Goal: Information Seeking & Learning: Check status

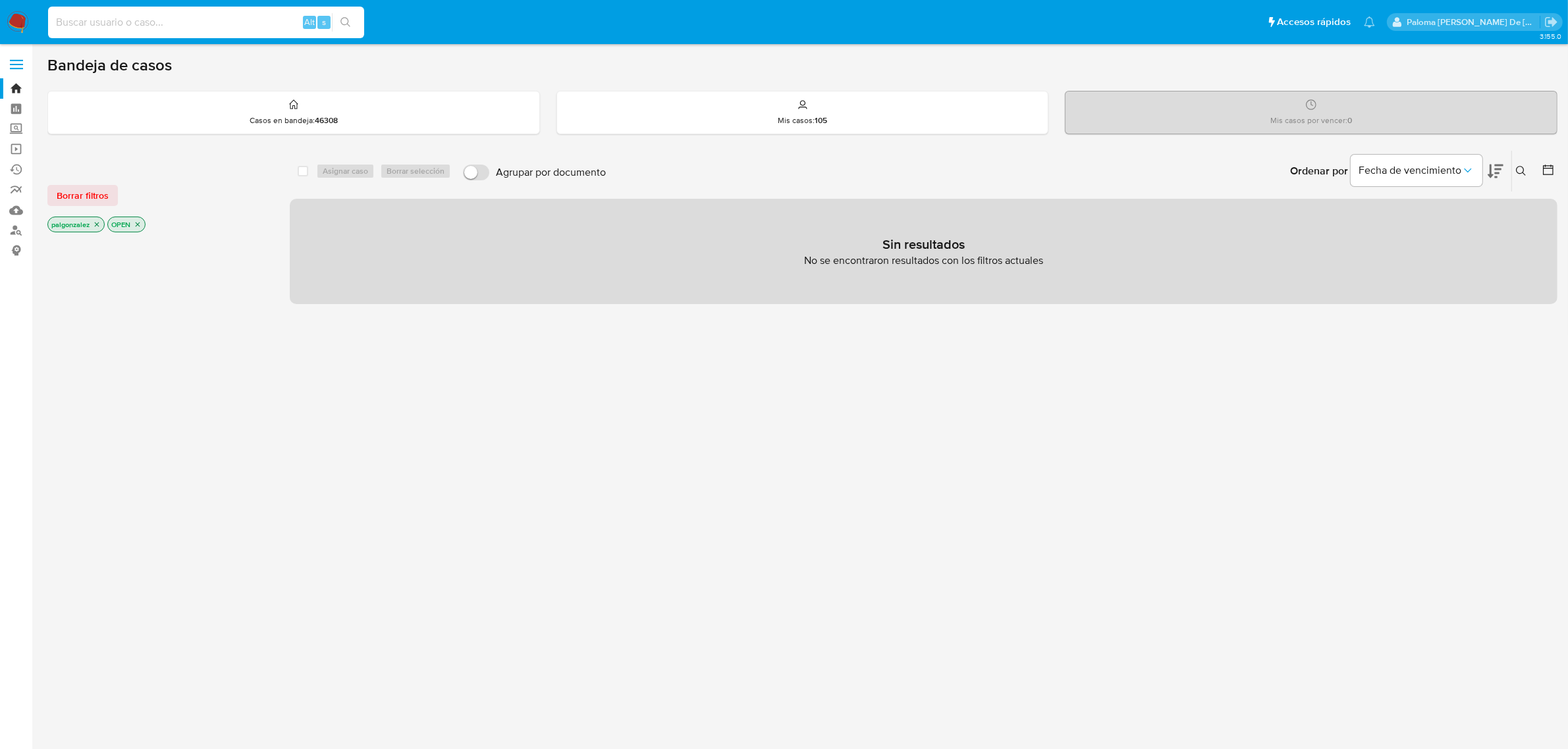
click at [180, 22] on input at bounding box center [206, 22] width 316 height 17
paste input "2644352182"
type input "2644352182"
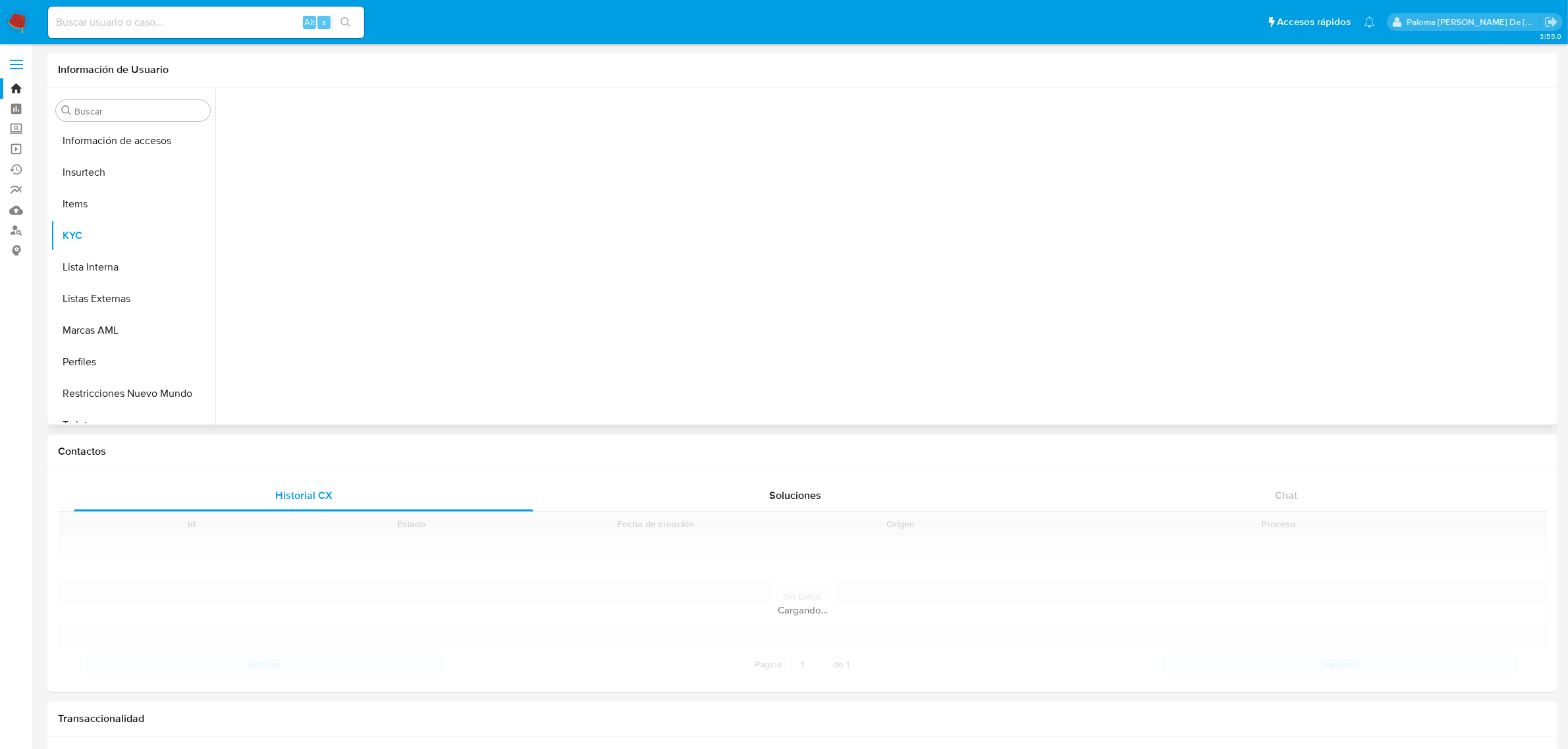
scroll to position [555, 0]
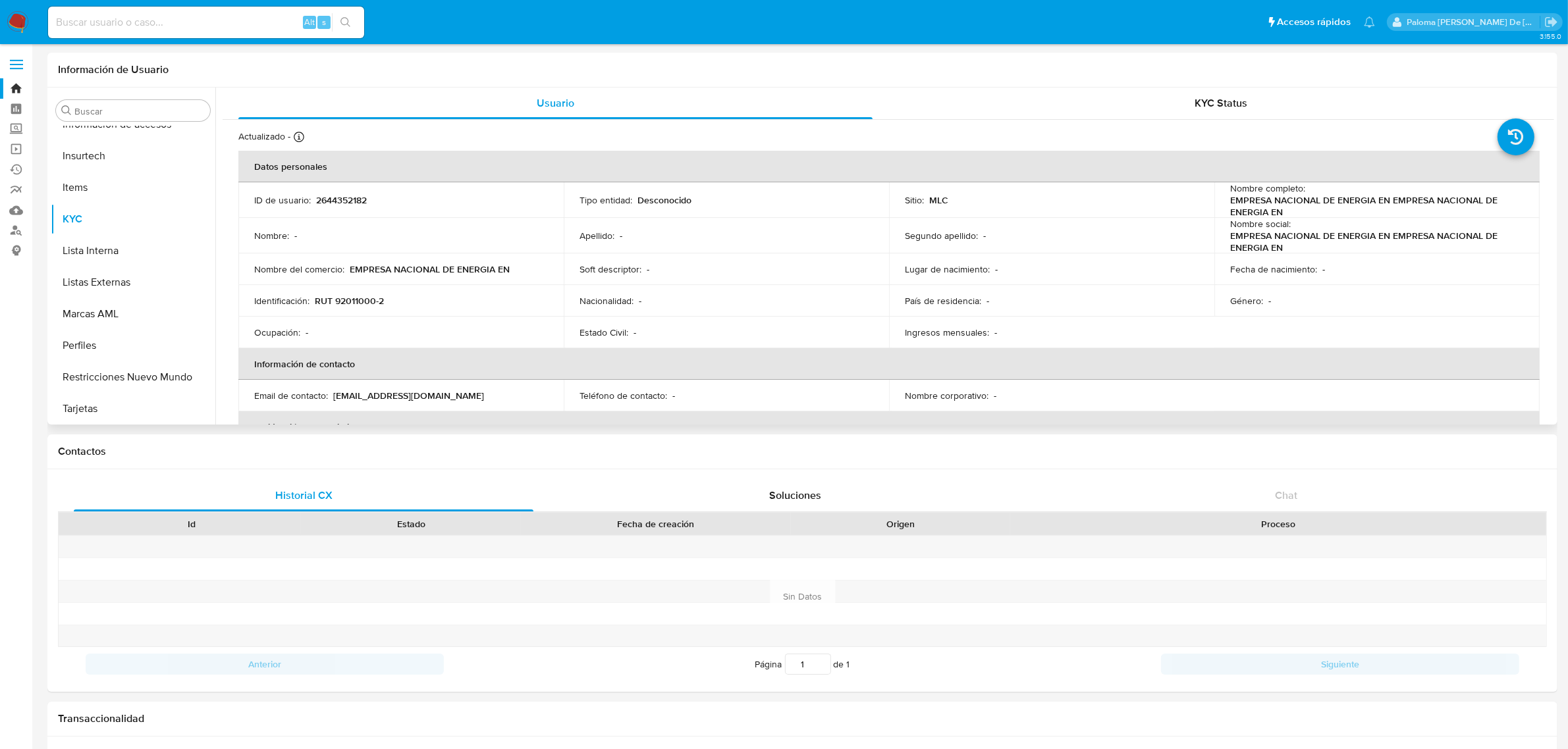
select select "10"
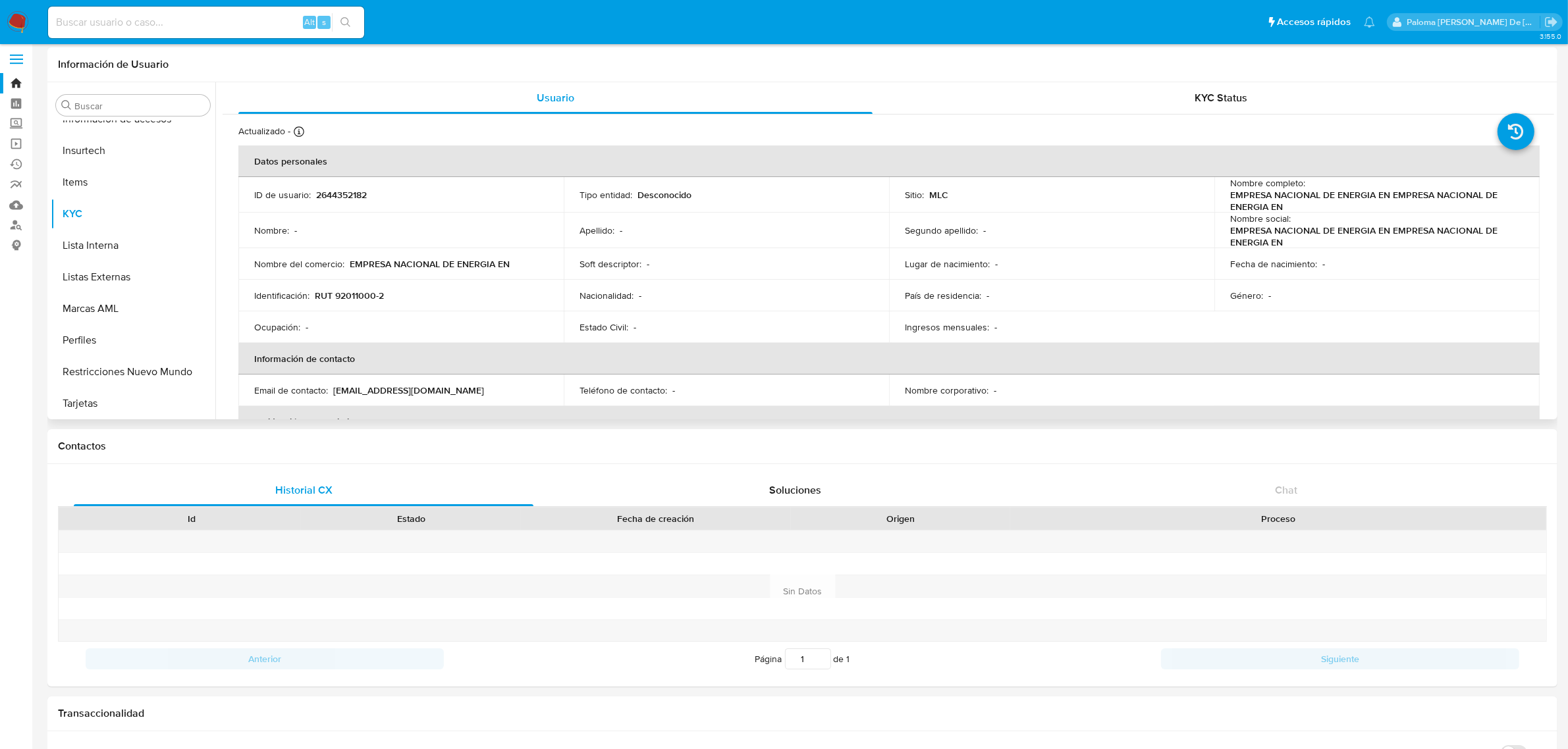
scroll to position [0, 0]
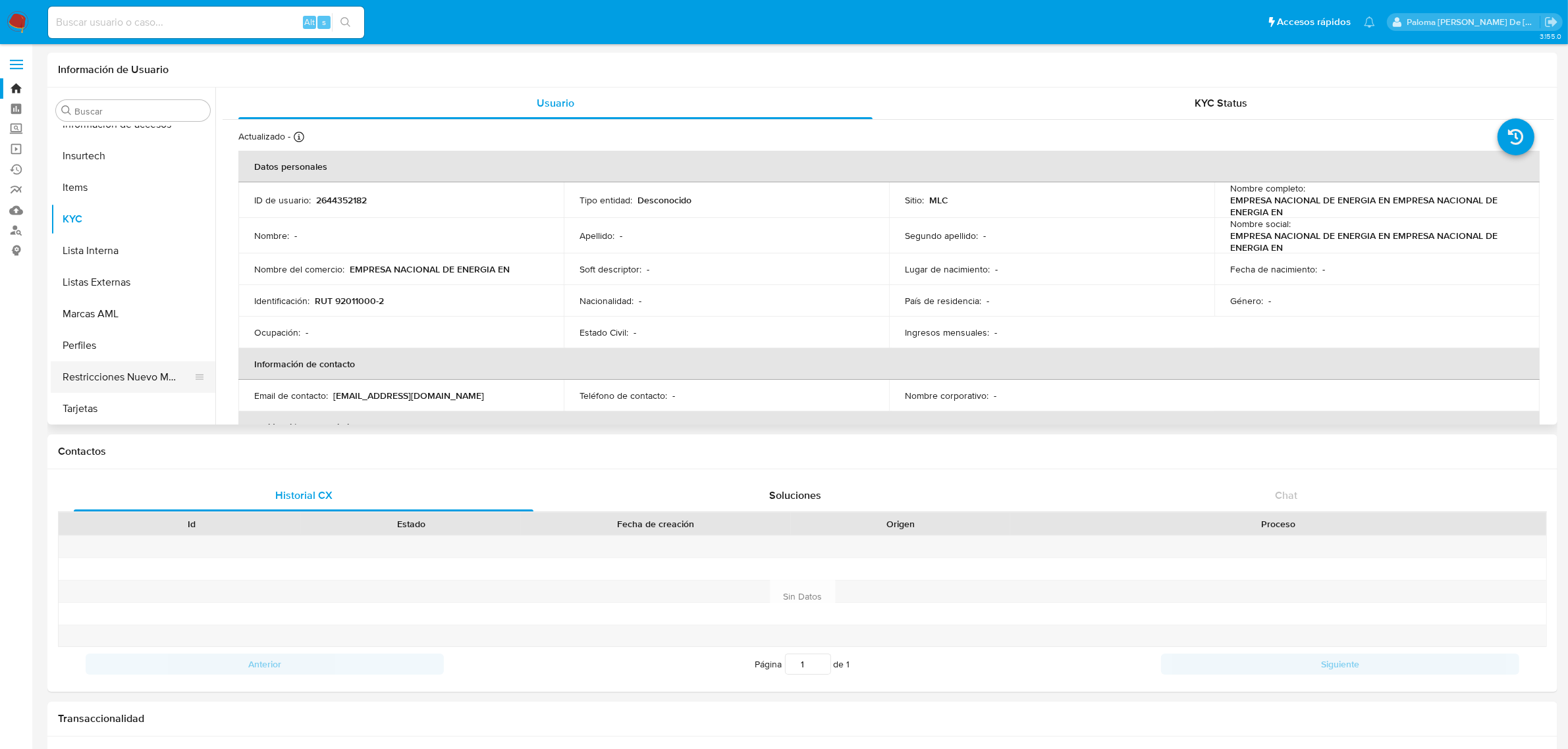
click at [117, 372] on button "Restricciones Nuevo Mundo" at bounding box center [127, 377] width 154 height 32
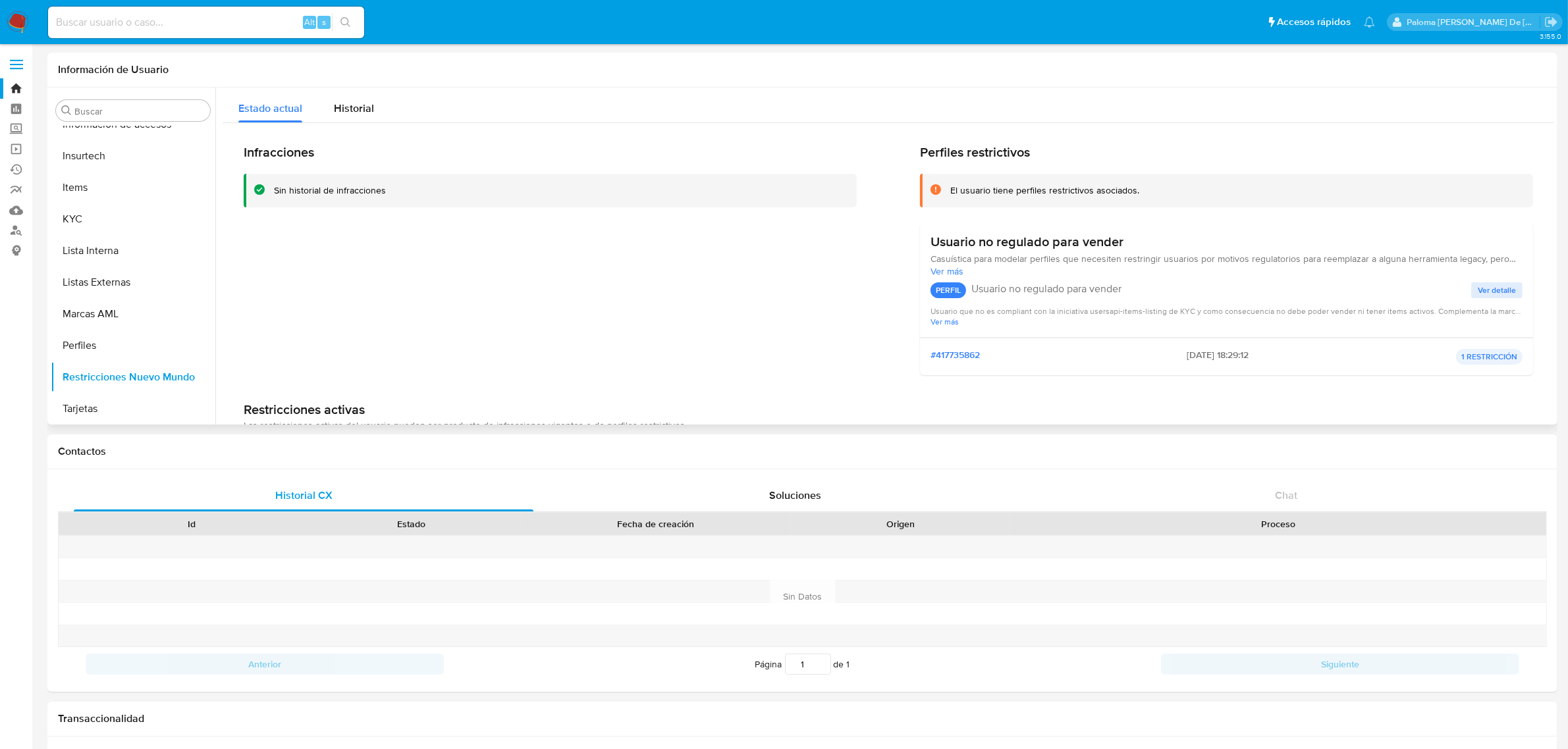
scroll to position [100, 0]
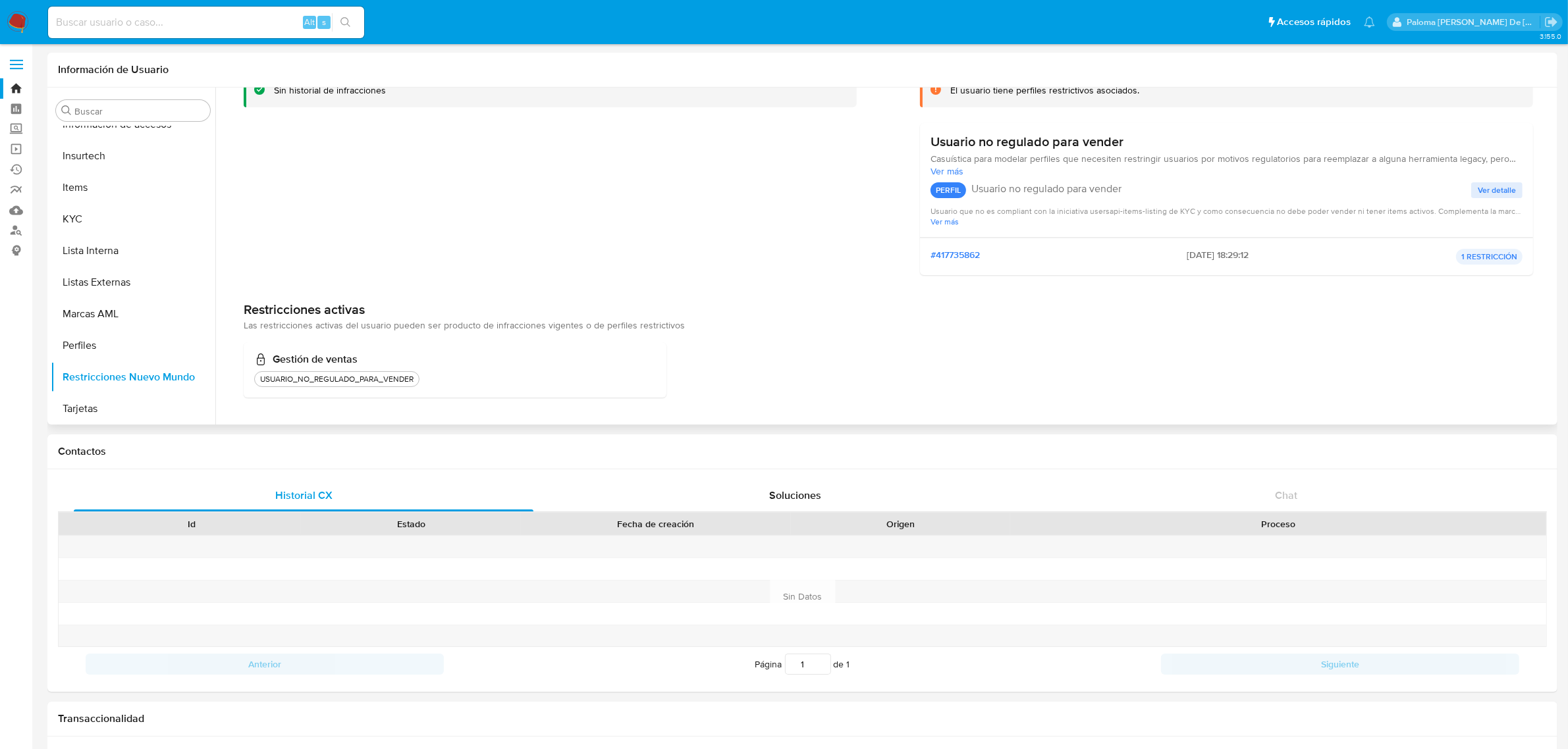
click at [1264, 257] on p "1 RESTRICCIÓN" at bounding box center [1489, 256] width 67 height 15
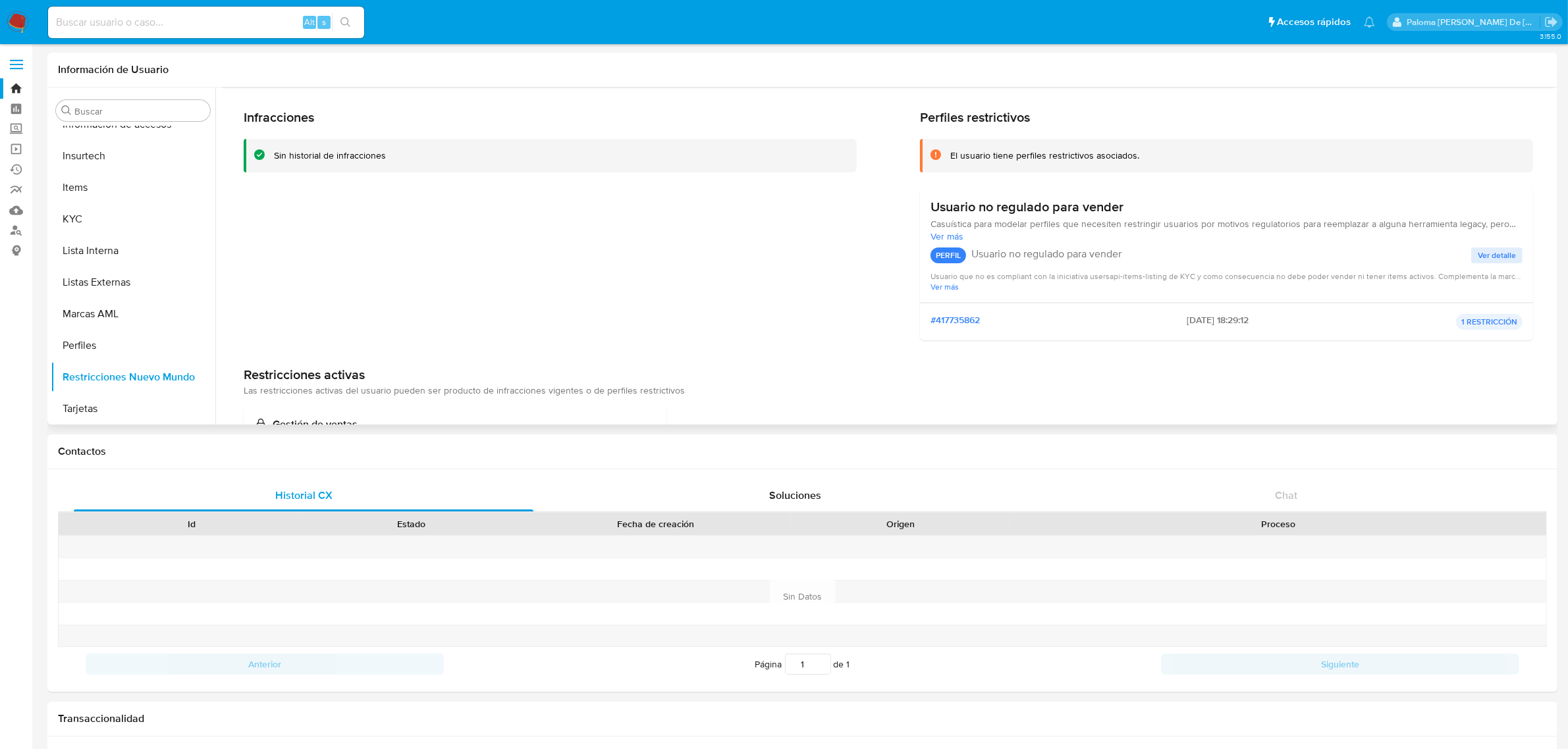
scroll to position [0, 0]
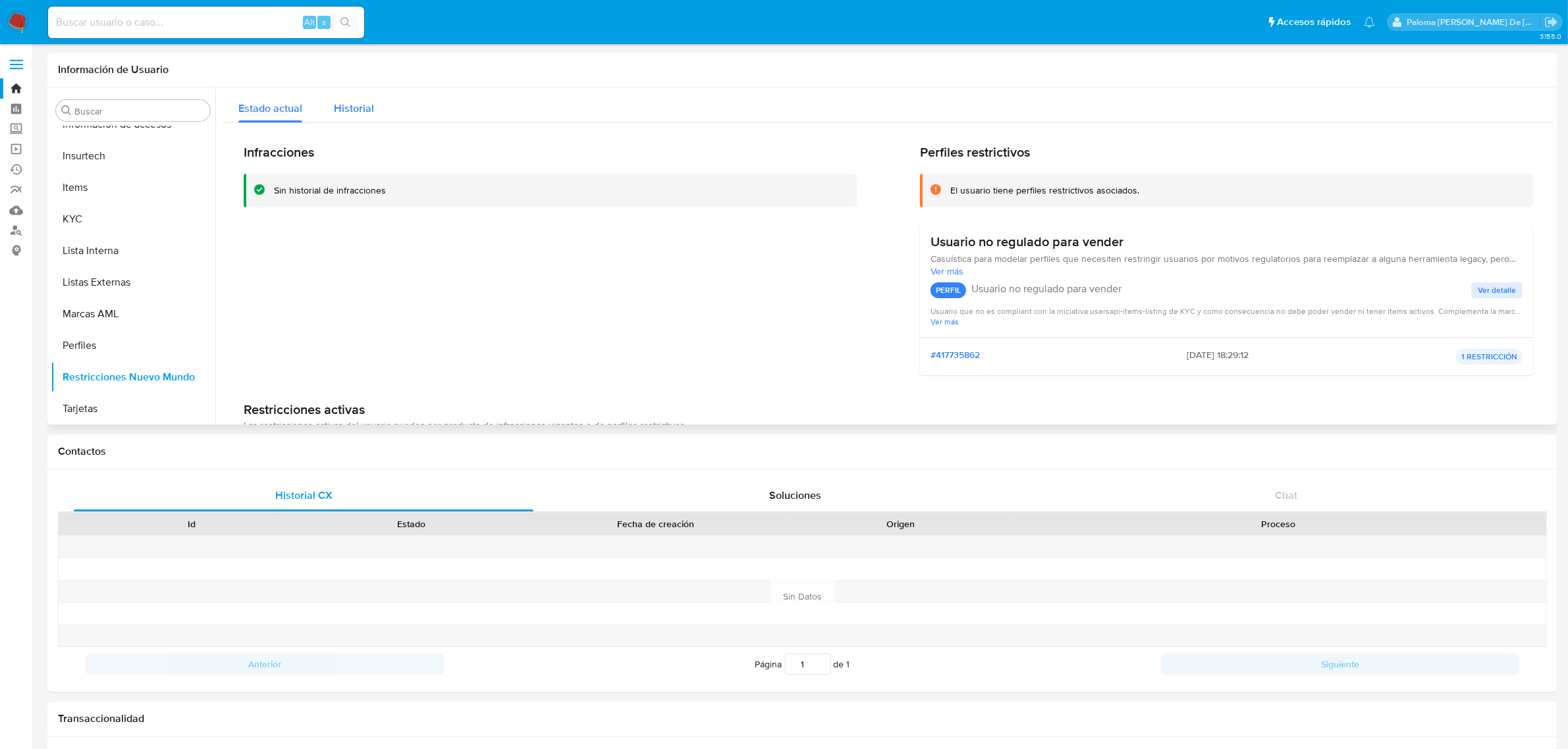
click at [353, 115] on span "Historial" at bounding box center [353, 108] width 40 height 15
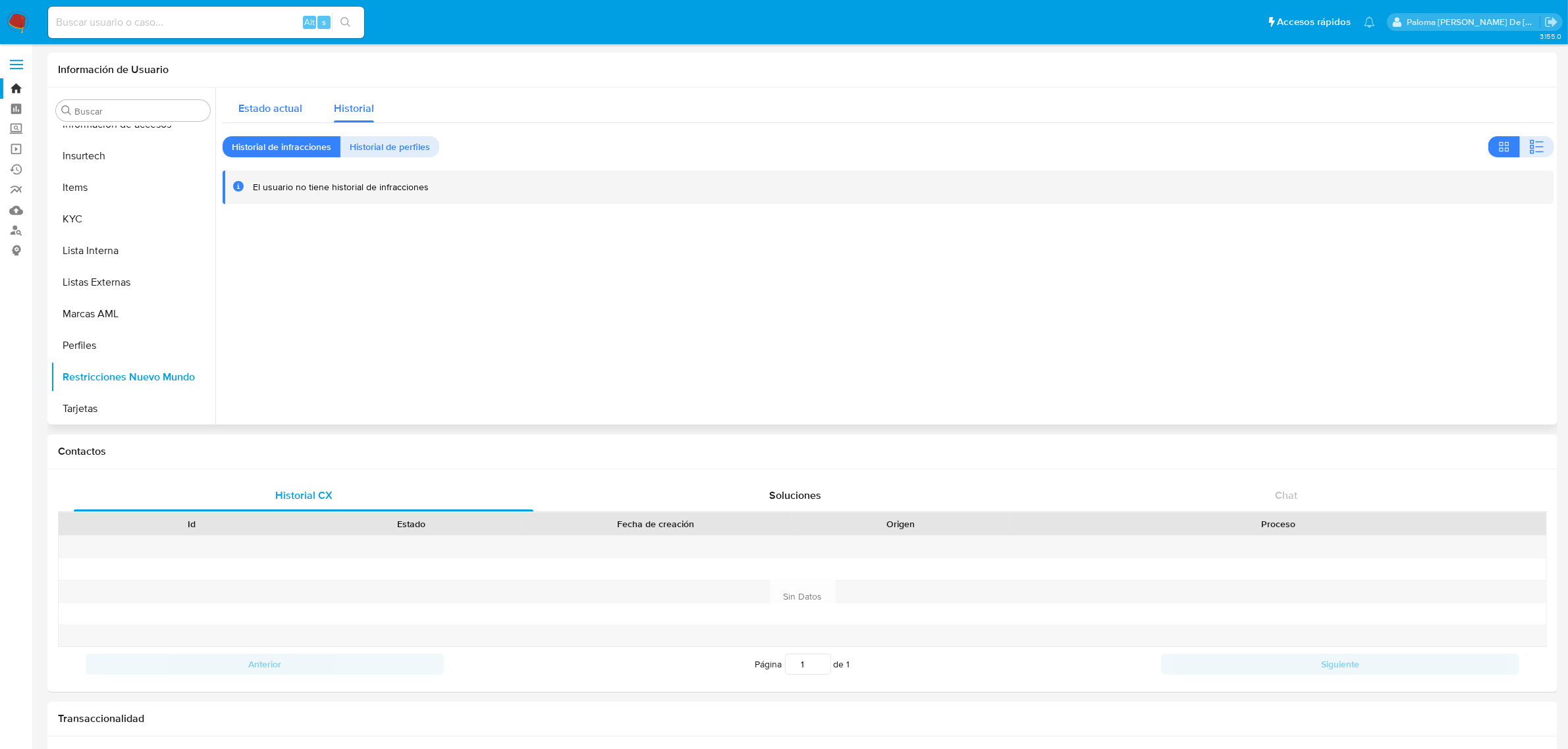
click at [255, 103] on span "Estado actual" at bounding box center [270, 108] width 63 height 15
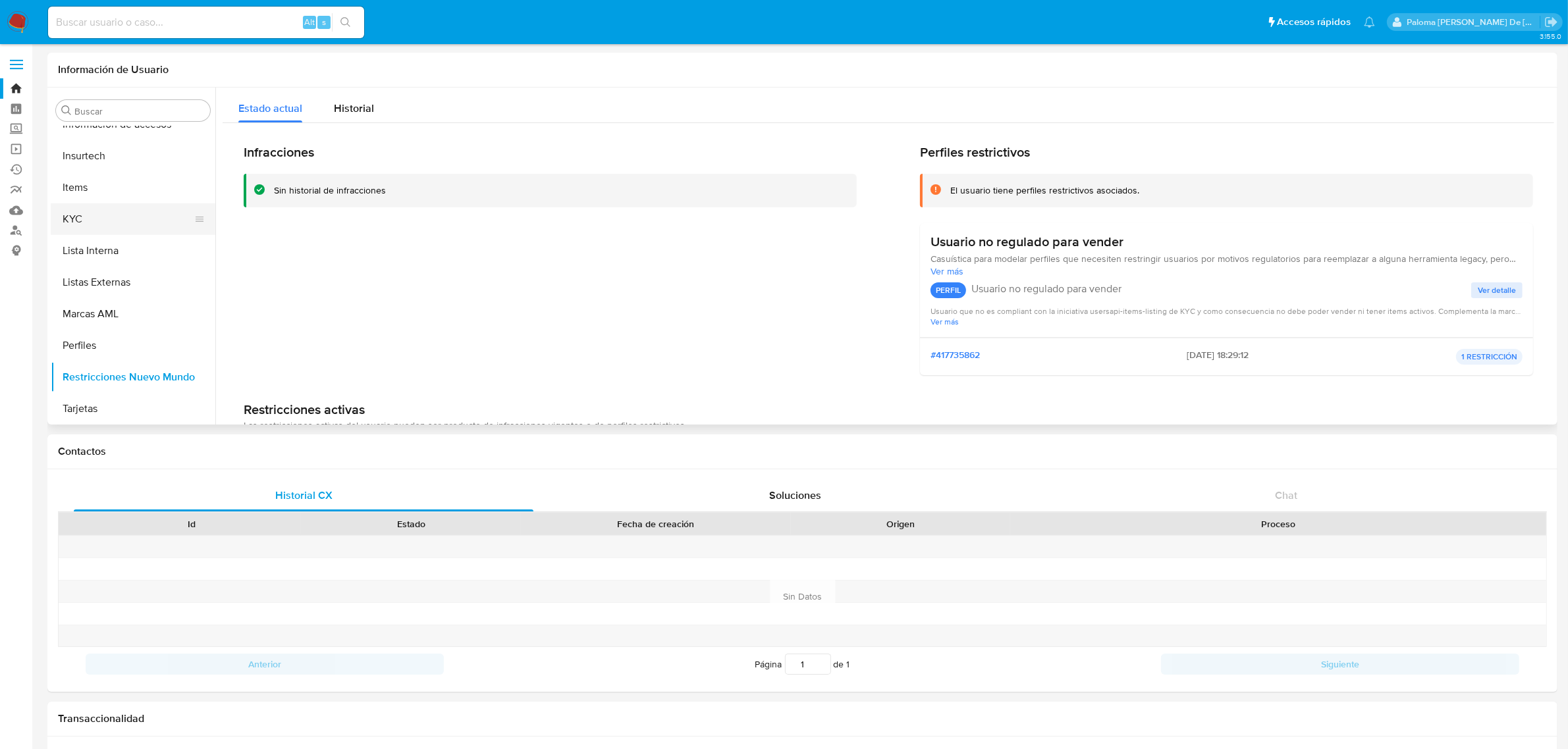
click at [87, 212] on button "KYC" at bounding box center [127, 219] width 154 height 32
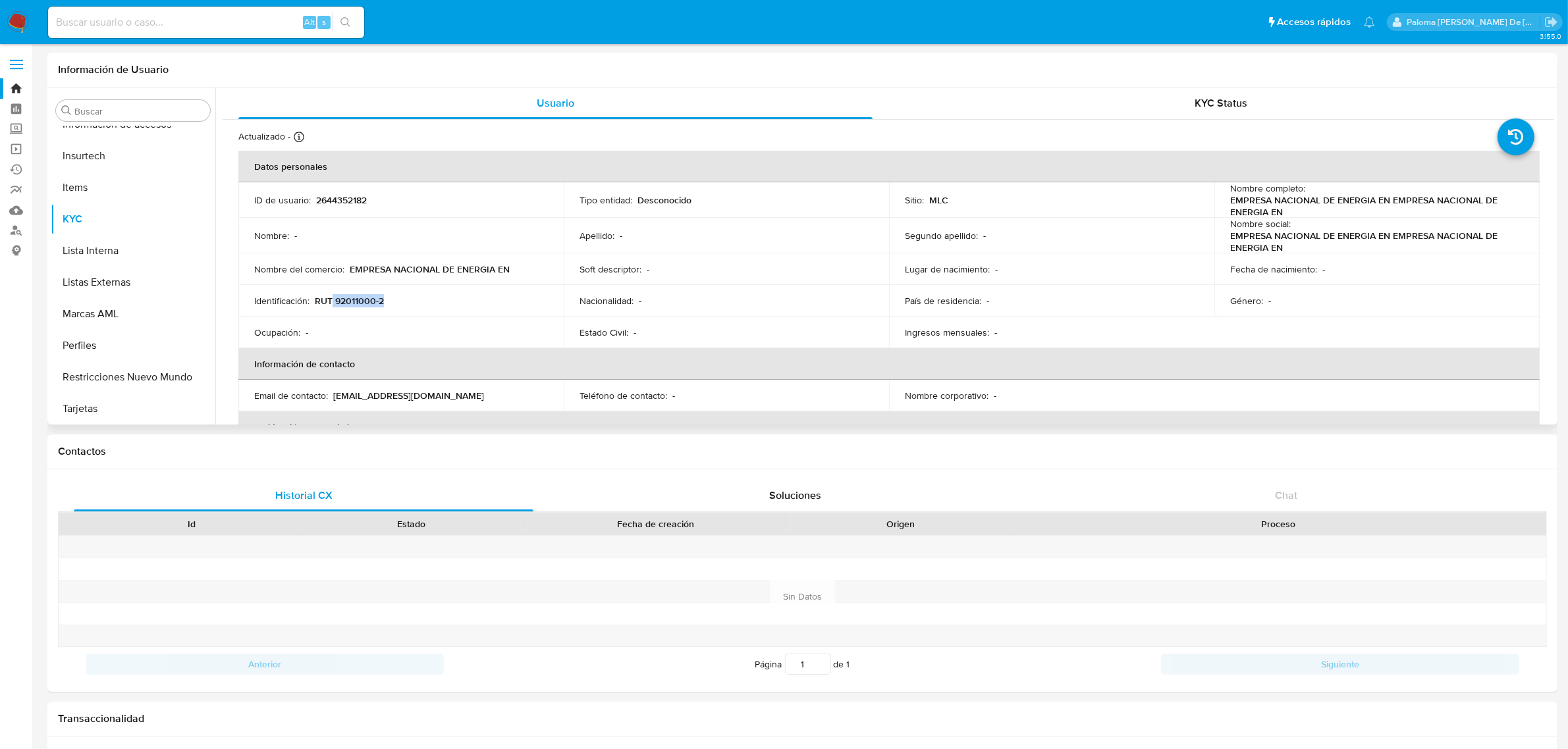
drag, startPoint x: 392, startPoint y: 306, endPoint x: 333, endPoint y: 303, distance: 59.1
click at [333, 303] on div "Identificación : RUT 92011000-2" at bounding box center [400, 301] width 294 height 12
copy p "92011000-2"
click at [15, 233] on link "Buscador de personas" at bounding box center [78, 230] width 157 height 20
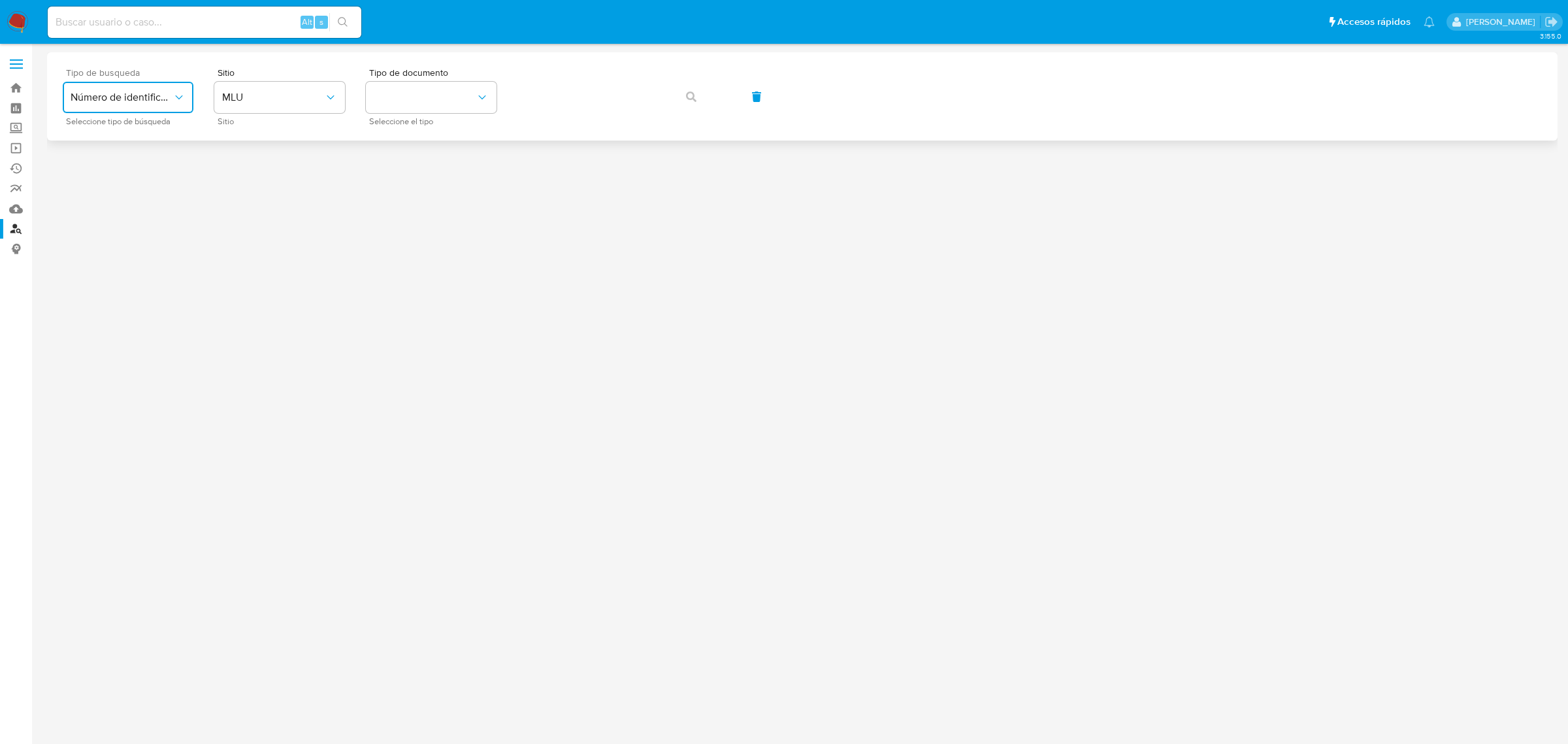
drag, startPoint x: 163, startPoint y: 95, endPoint x: 158, endPoint y: 106, distance: 12.1
click at [163, 96] on span "Número de identificación" at bounding box center [121, 97] width 102 height 13
click at [136, 149] on span "Número de identificación" at bounding box center [124, 139] width 107 height 26
click at [262, 97] on button "site_id" at bounding box center [279, 97] width 131 height 32
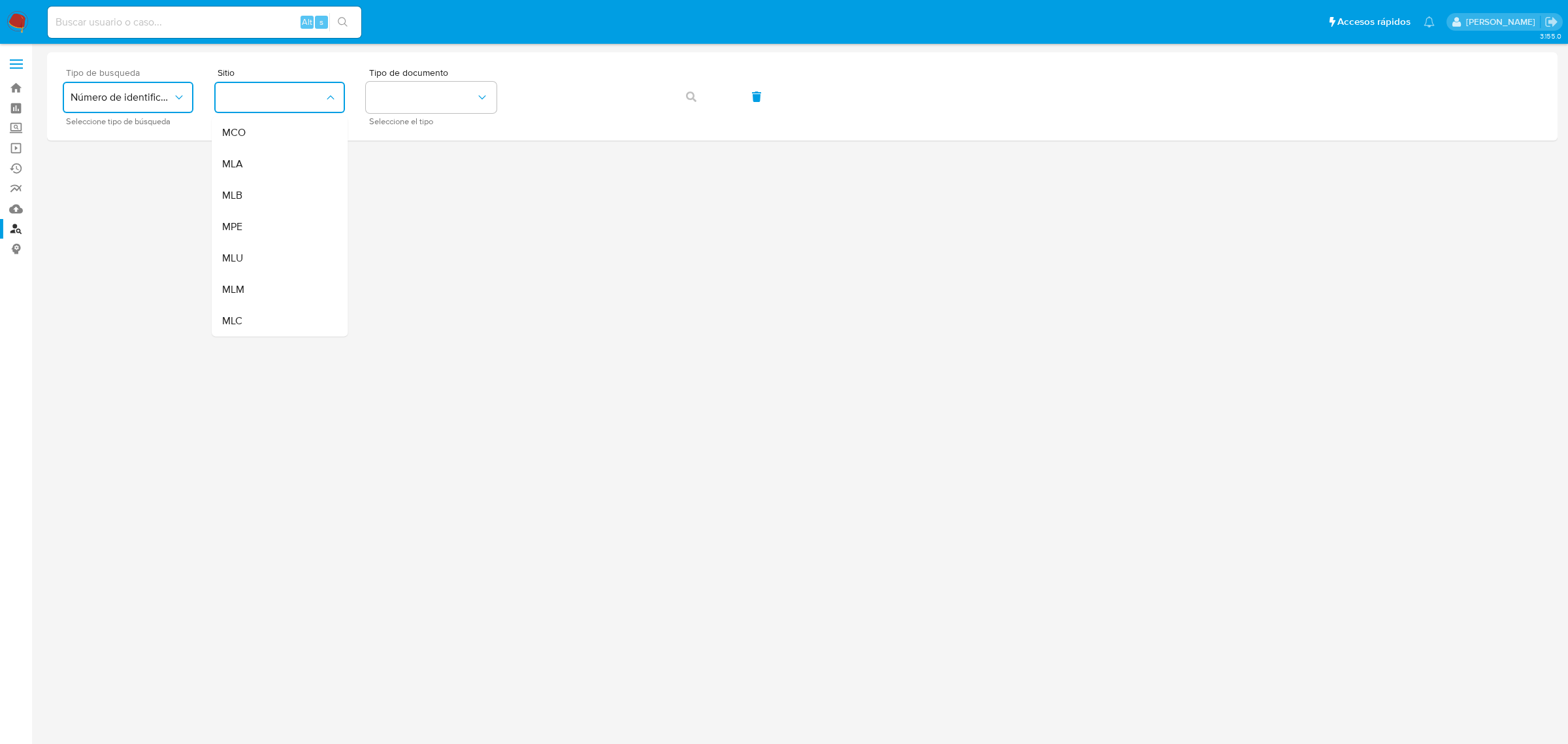
drag, startPoint x: 253, startPoint y: 317, endPoint x: 276, endPoint y: 292, distance: 34.0
click at [250, 315] on div "MLC" at bounding box center [275, 321] width 107 height 32
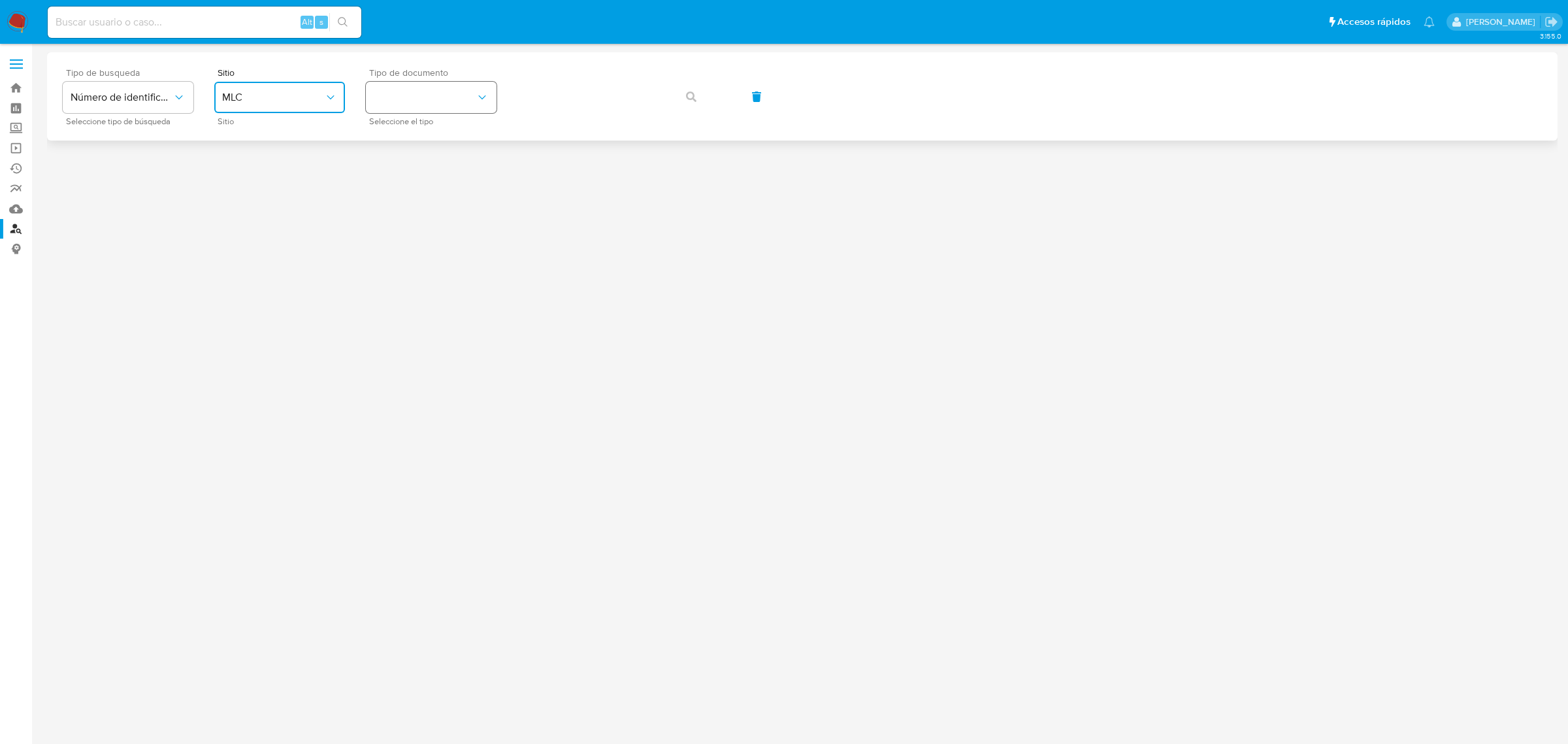
drag, startPoint x: 416, startPoint y: 99, endPoint x: 418, endPoint y: 110, distance: 11.2
click at [417, 102] on button "identificationType" at bounding box center [431, 97] width 131 height 32
drag, startPoint x: 426, startPoint y: 135, endPoint x: 512, endPoint y: 121, distance: 87.1
click at [425, 135] on div "RUT RUT" at bounding box center [427, 139] width 107 height 44
click at [690, 111] on span "button" at bounding box center [691, 97] width 10 height 29
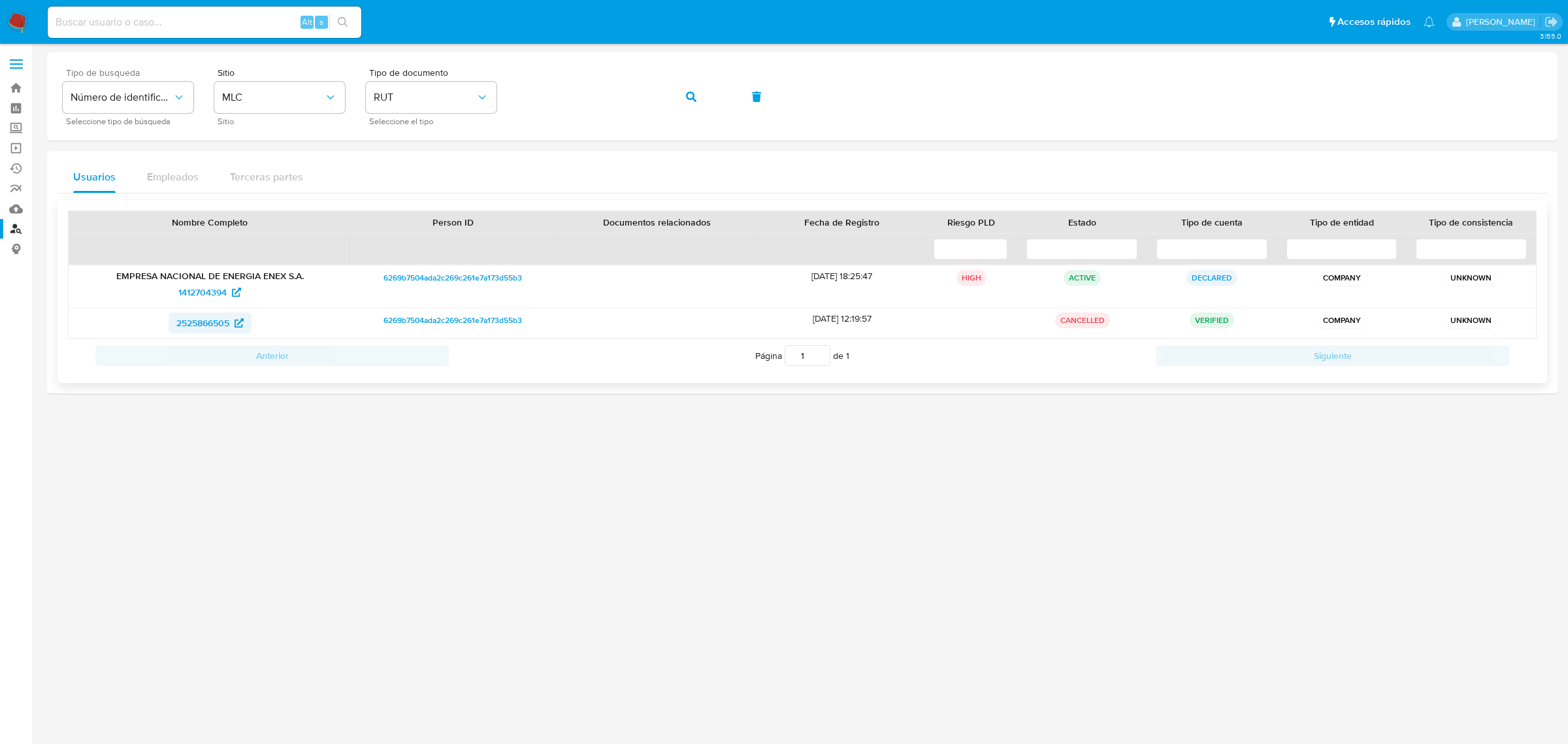
click at [214, 326] on span "2525866505" at bounding box center [203, 323] width 53 height 21
click at [16, 9] on nav "Pausado Ver notificaciones Alt s Accesos rápidos Presiona las siguientes teclas…" at bounding box center [784, 22] width 1568 height 44
click at [14, 40] on nav "Pausado Ver notificaciones Alt s Accesos rápidos Presiona las siguientes teclas…" at bounding box center [784, 22] width 1568 height 44
click at [10, 27] on img at bounding box center [18, 23] width 23 height 23
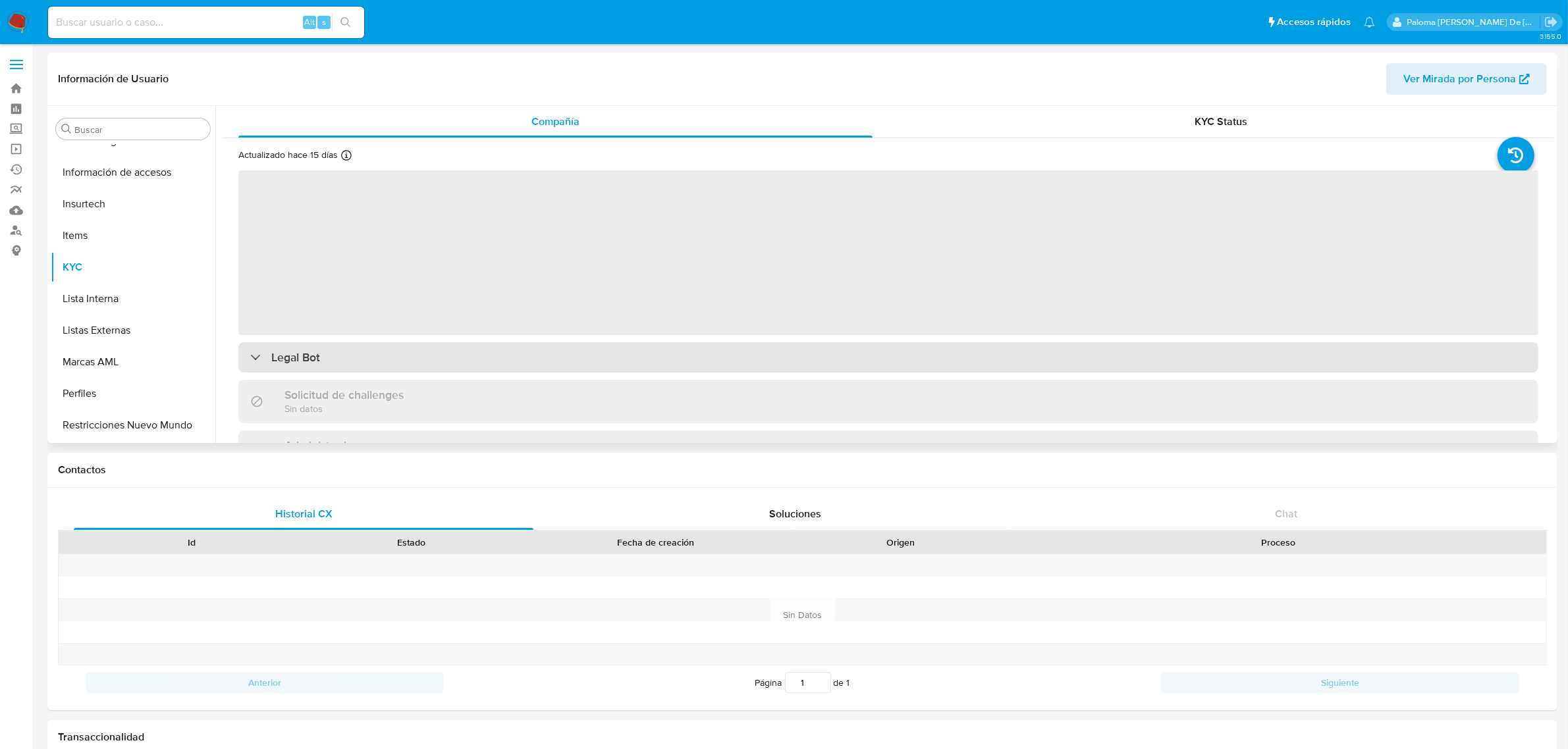
scroll to position [555, 0]
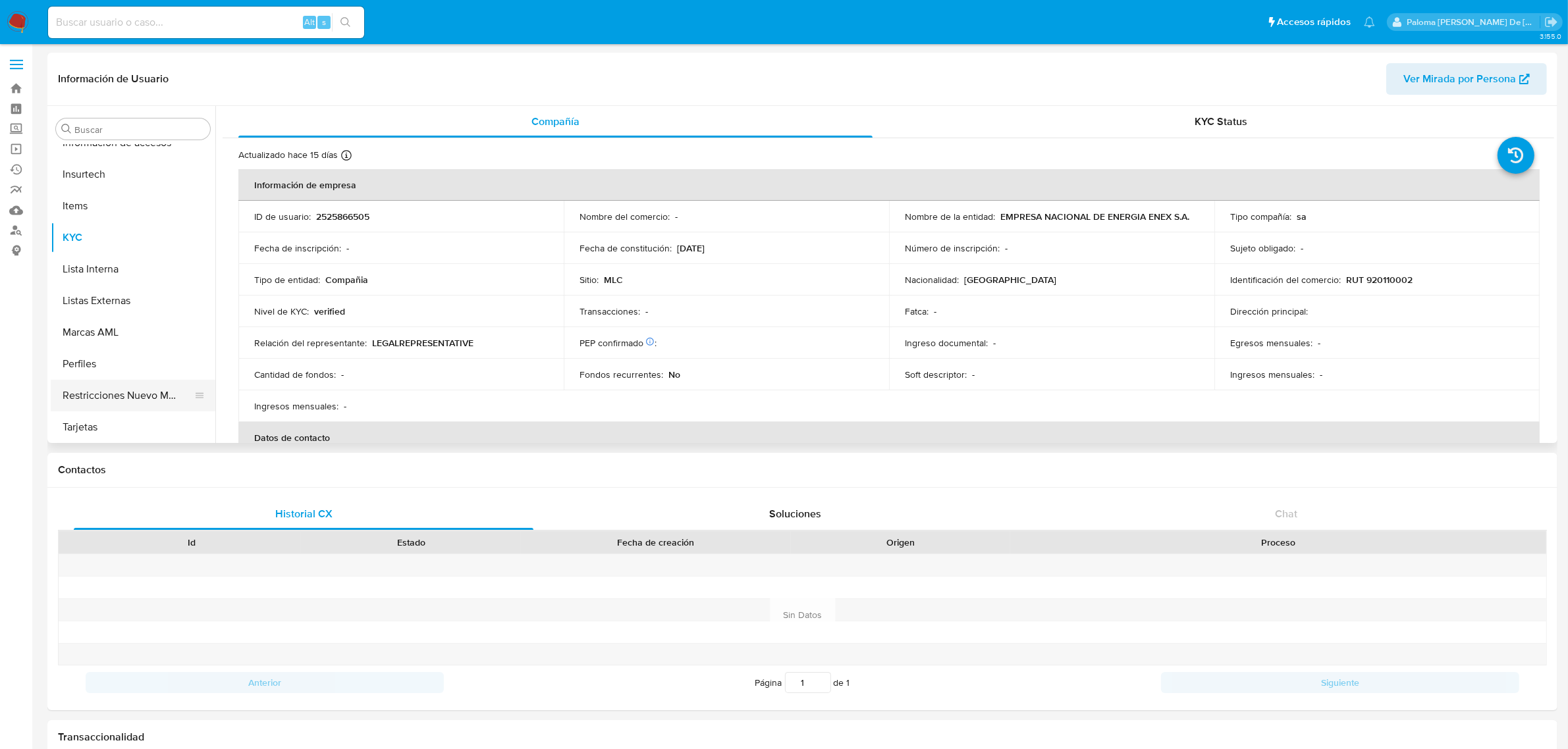
click at [114, 393] on button "Restricciones Nuevo Mundo" at bounding box center [127, 395] width 154 height 32
select select "10"
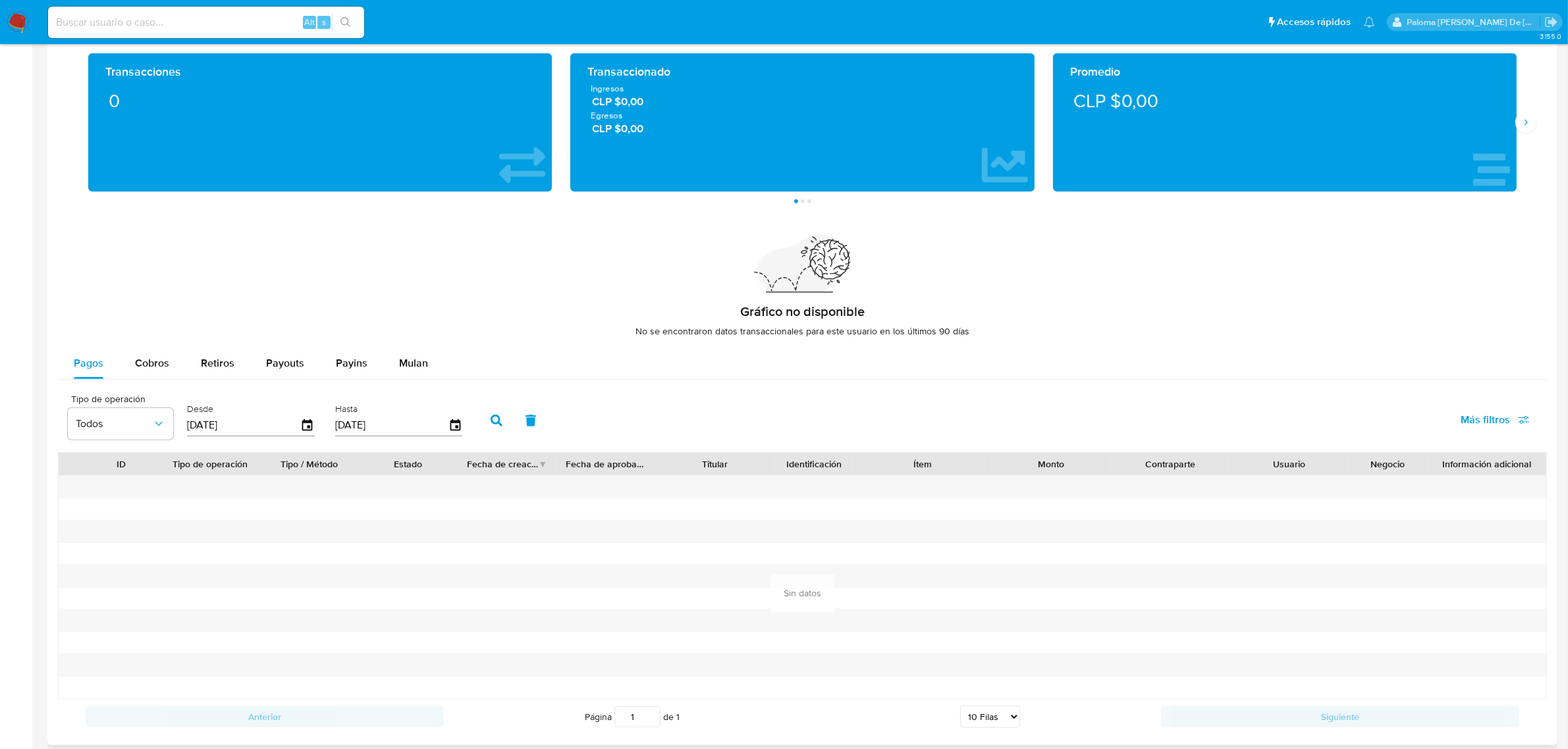
scroll to position [982, 0]
